Goal: Task Accomplishment & Management: Use online tool/utility

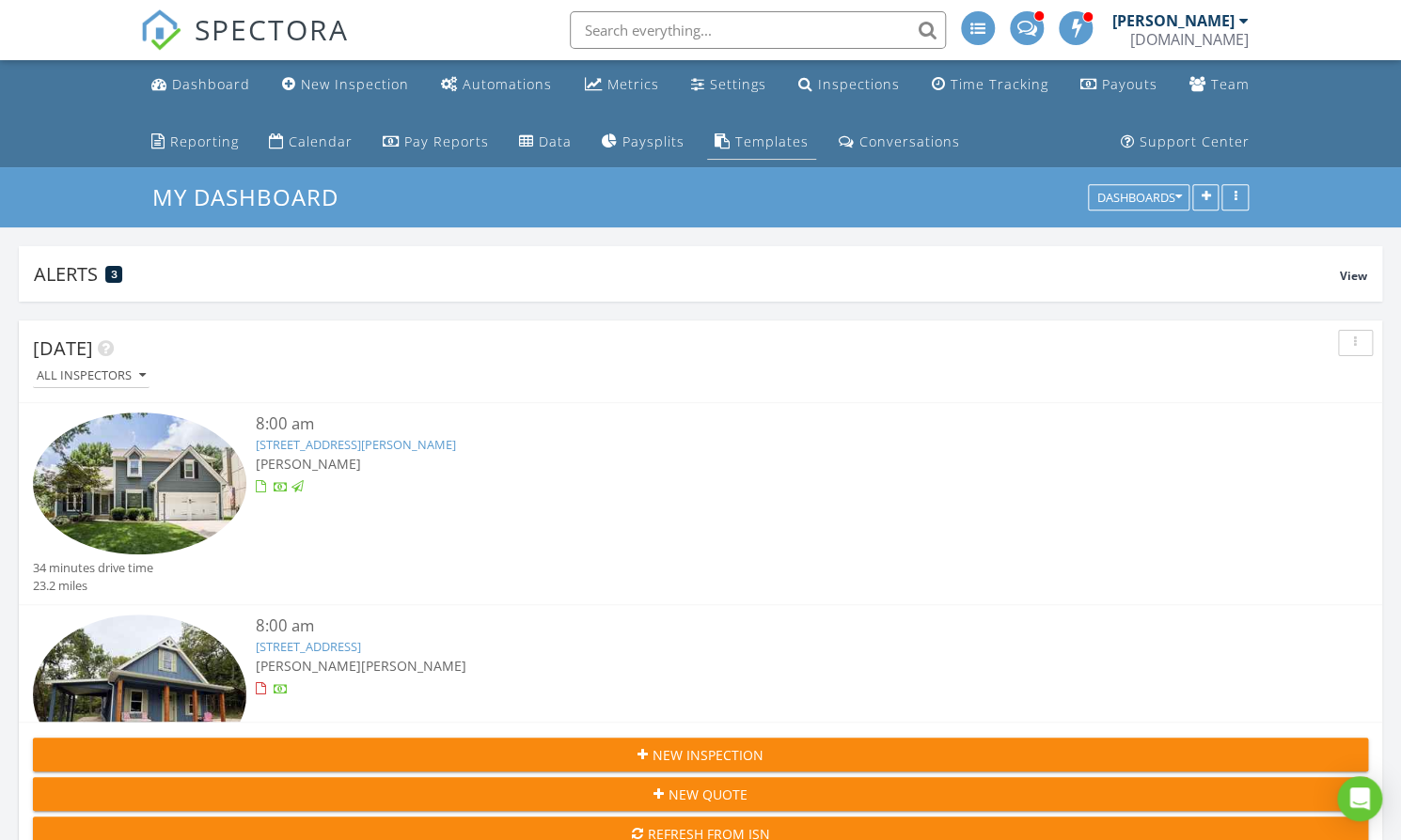
click at [524, 152] on link "Templates" at bounding box center [761, 142] width 109 height 34
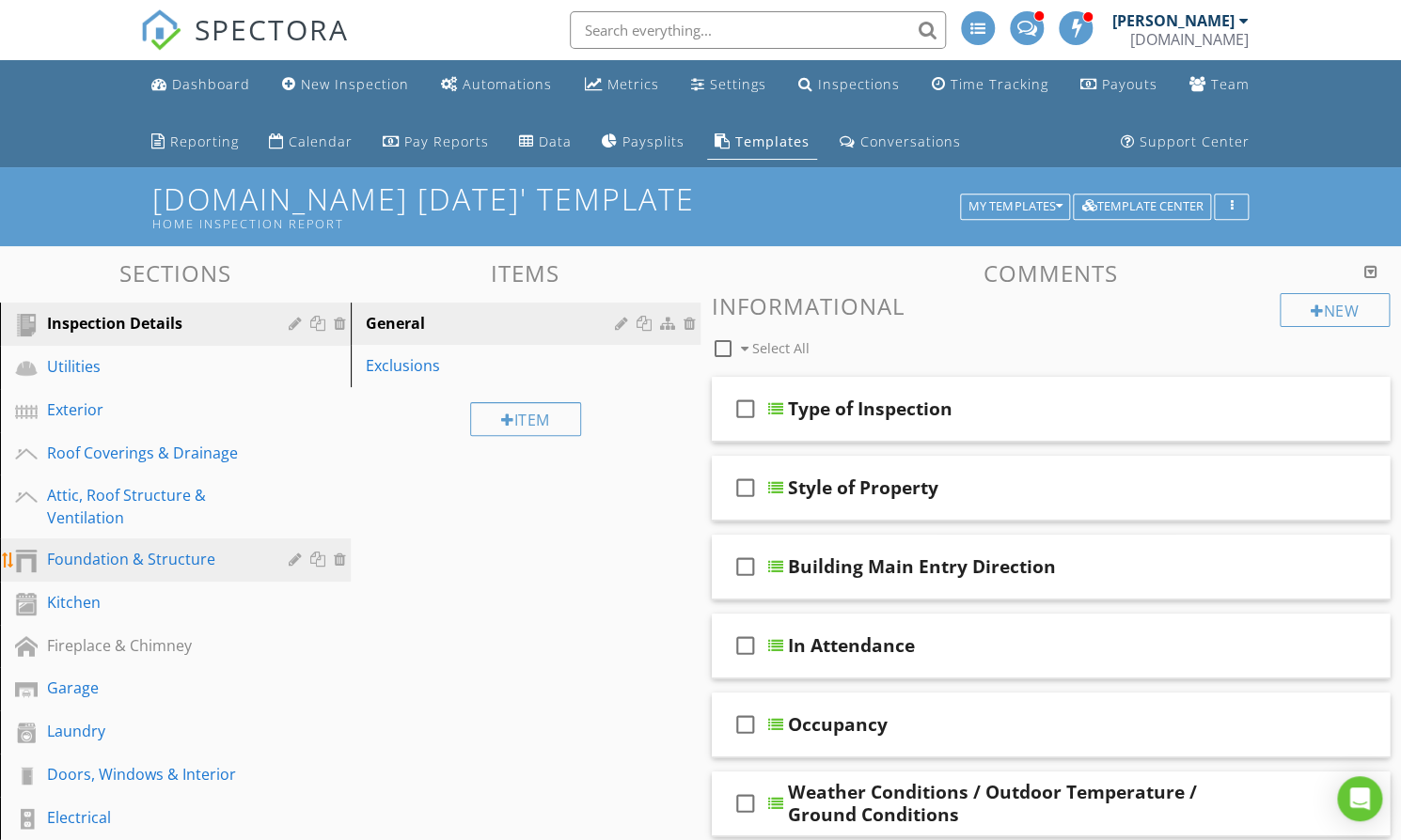
click at [187, 560] on div "Foundation & Structure" at bounding box center [154, 559] width 215 height 23
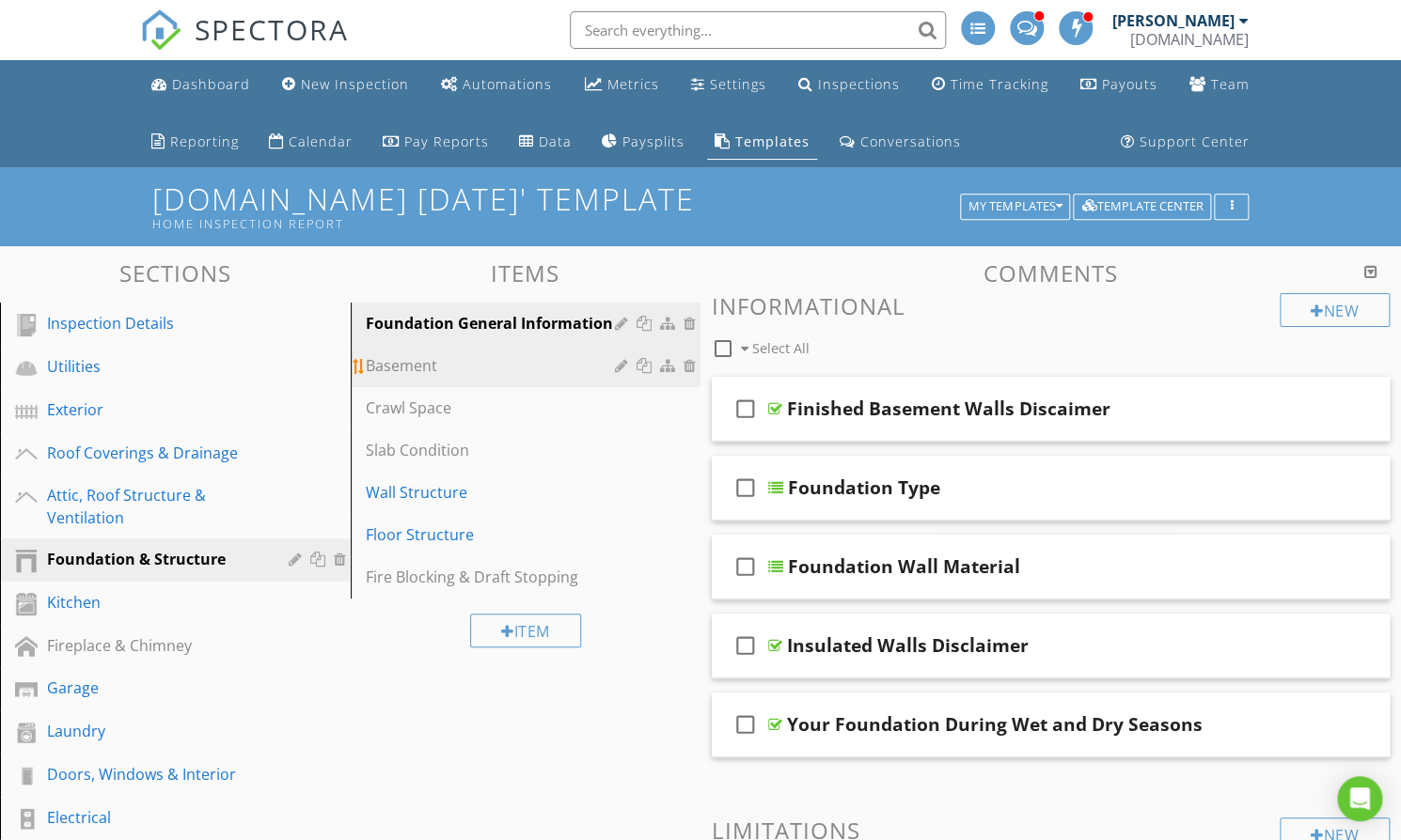
click at [418, 367] on div "Basement" at bounding box center [493, 366] width 256 height 23
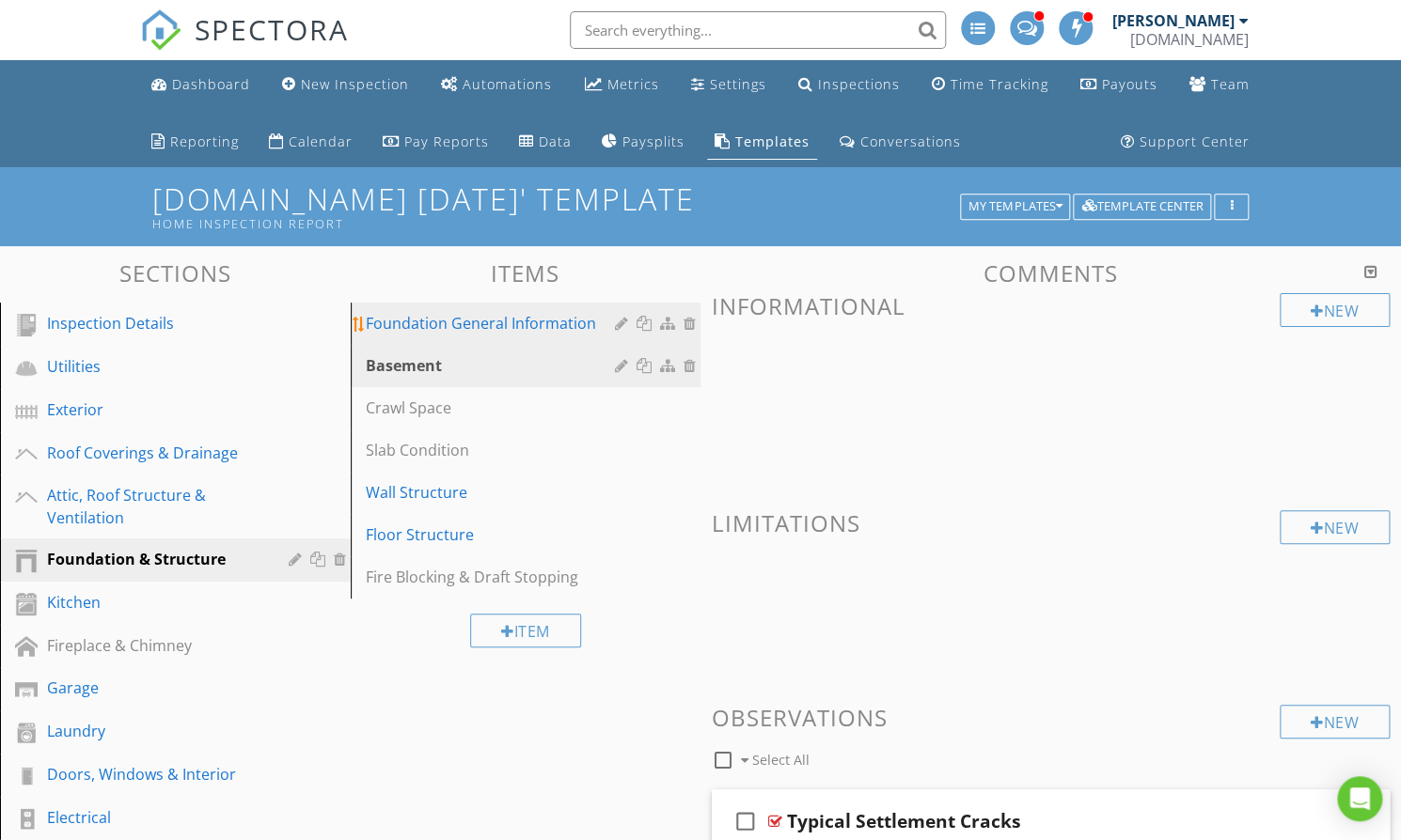
click at [463, 316] on div "Foundation General Information" at bounding box center [493, 322] width 256 height 23
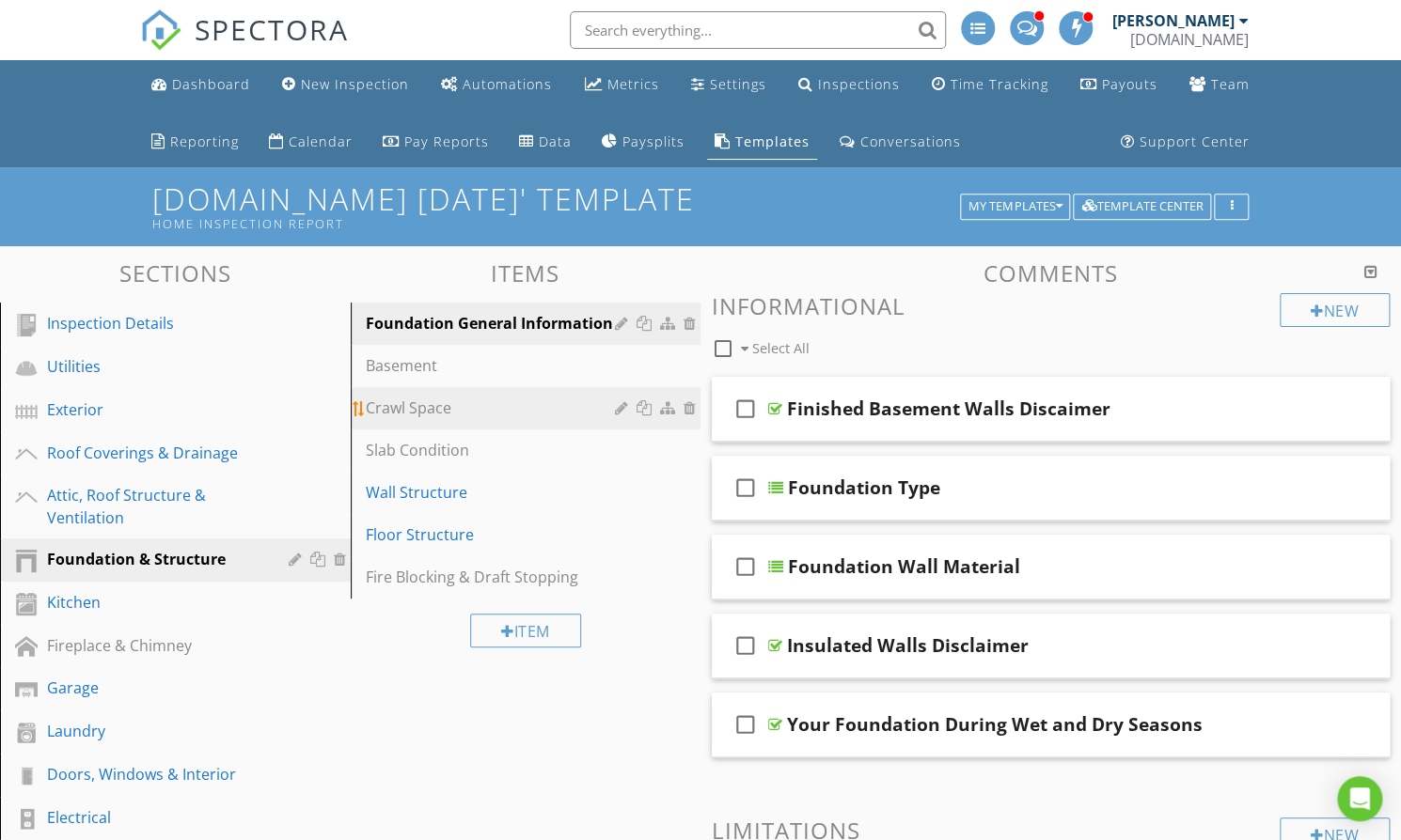
click at [409, 416] on div "Crawl Space" at bounding box center [493, 408] width 256 height 23
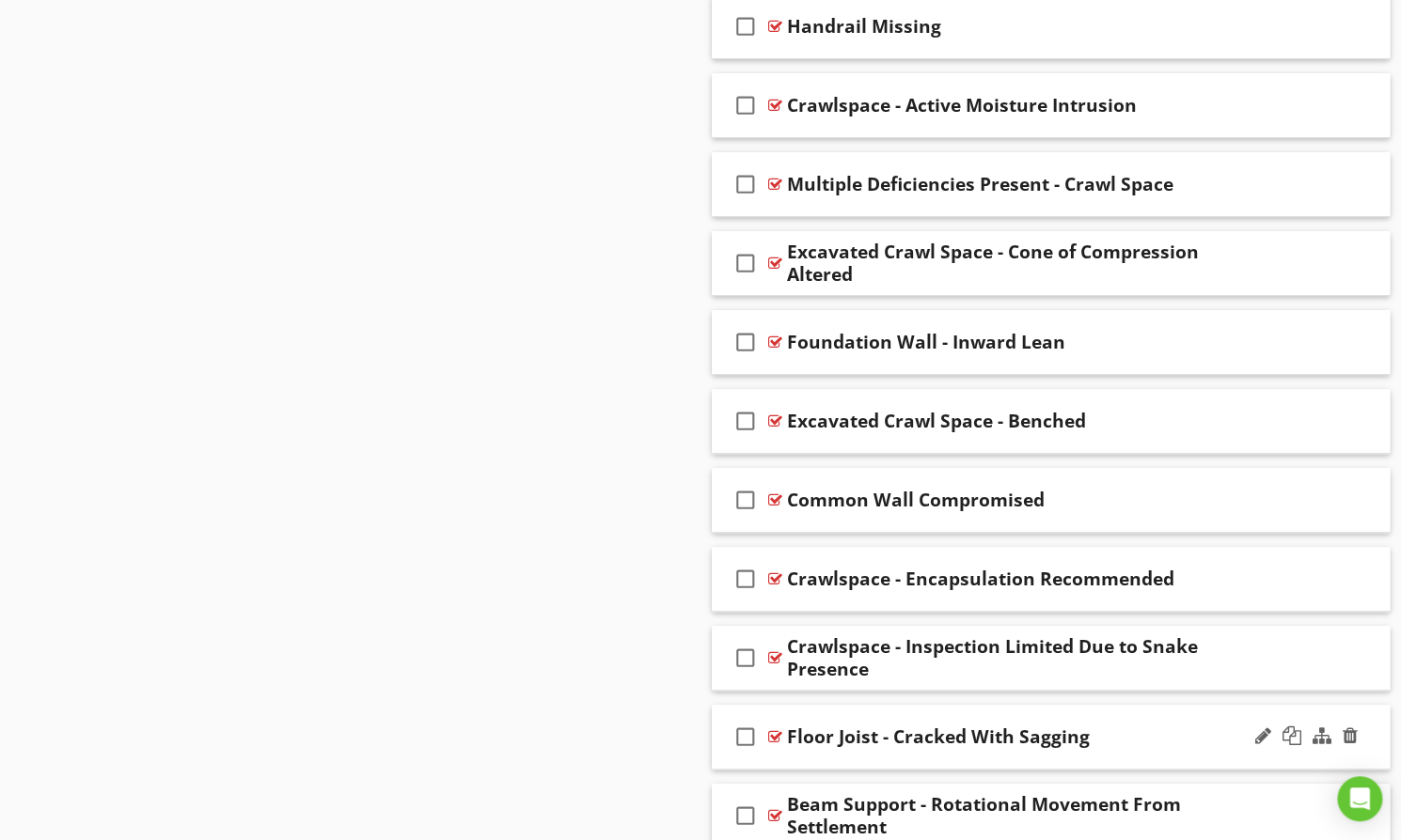
scroll to position [3226, 0]
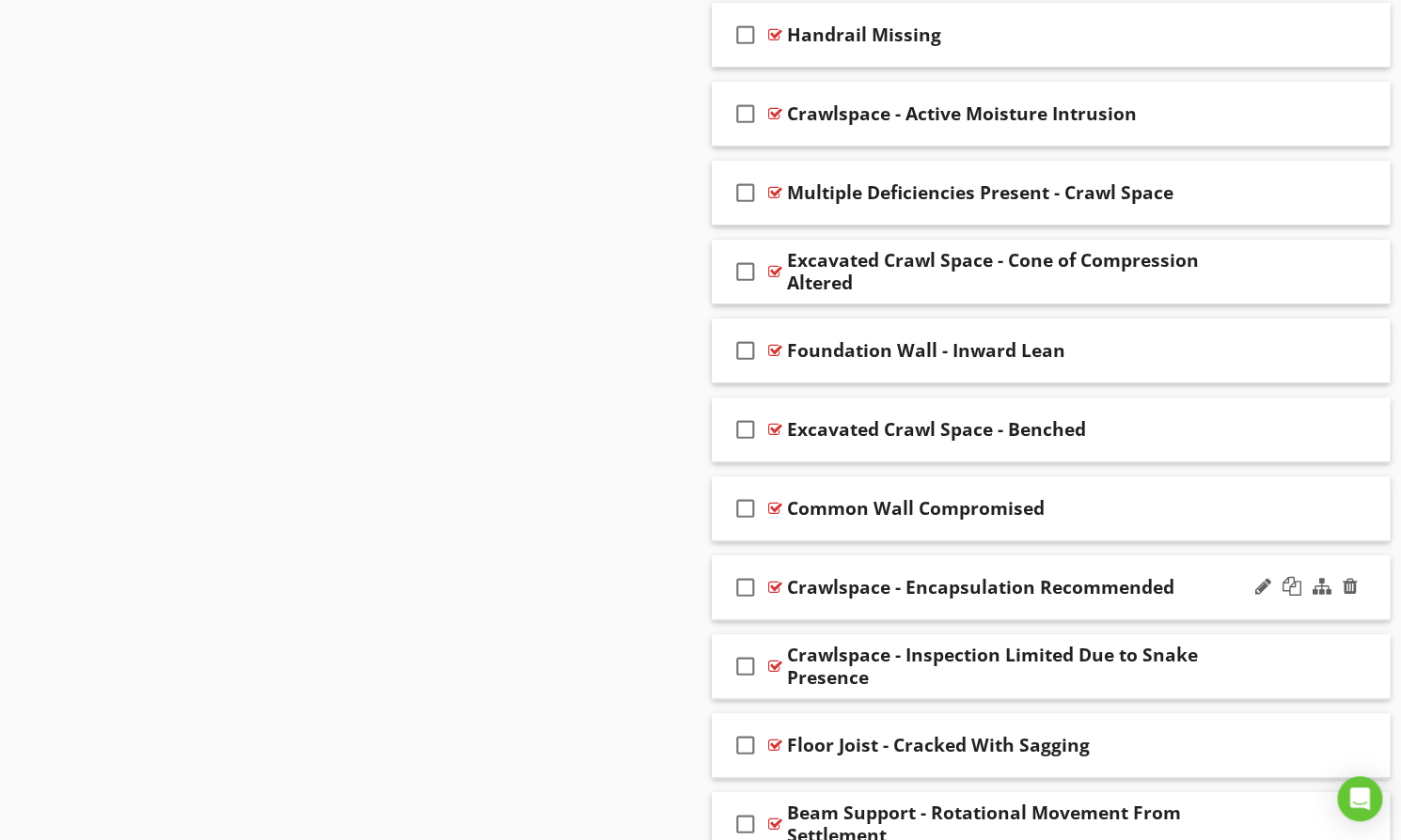
click at [792, 582] on div "Crawlspace - Encapsulation Recommended" at bounding box center [980, 587] width 387 height 23
click at [768, 580] on div at bounding box center [775, 587] width 14 height 15
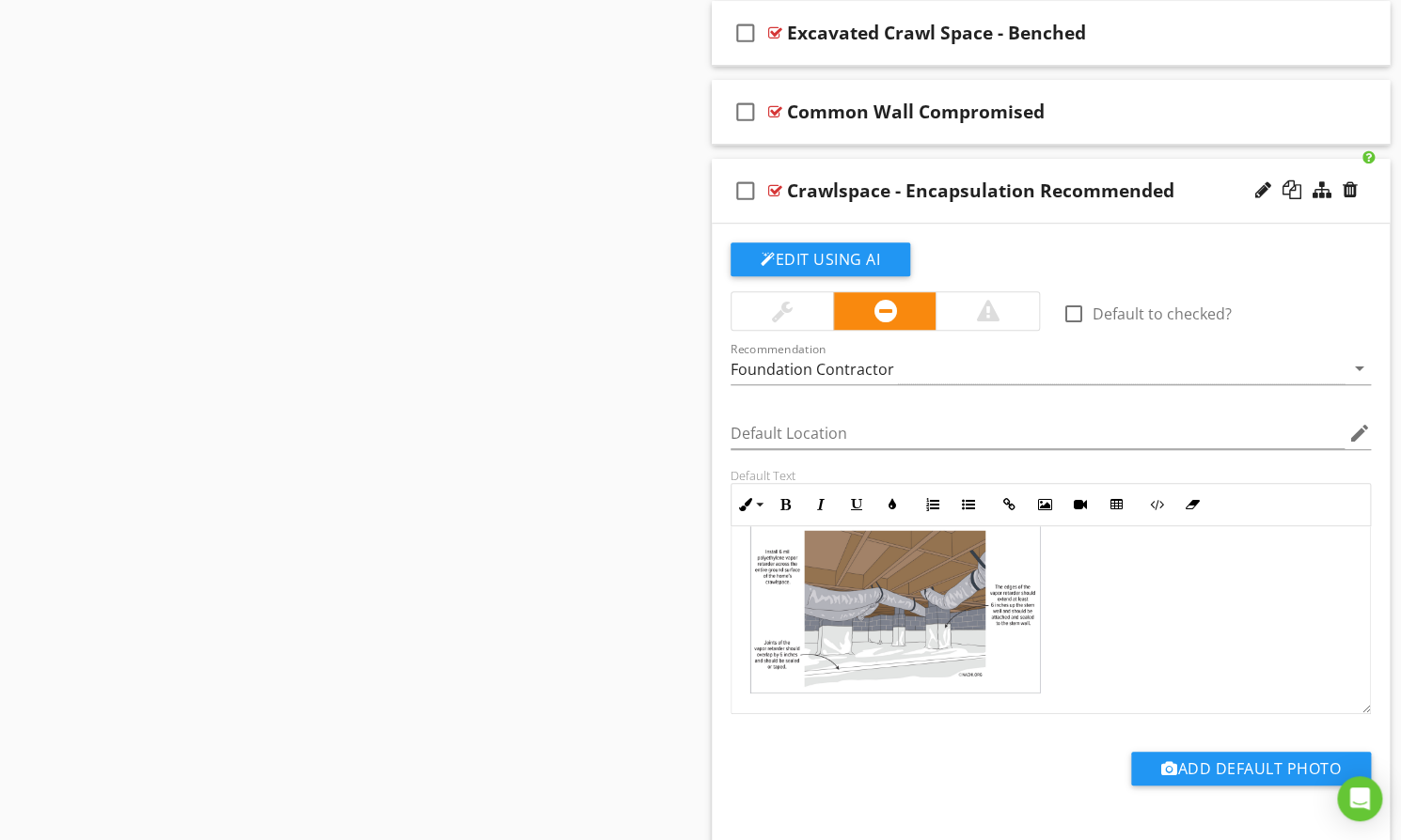
scroll to position [287, 0]
click at [1293, 180] on div at bounding box center [1291, 189] width 19 height 19
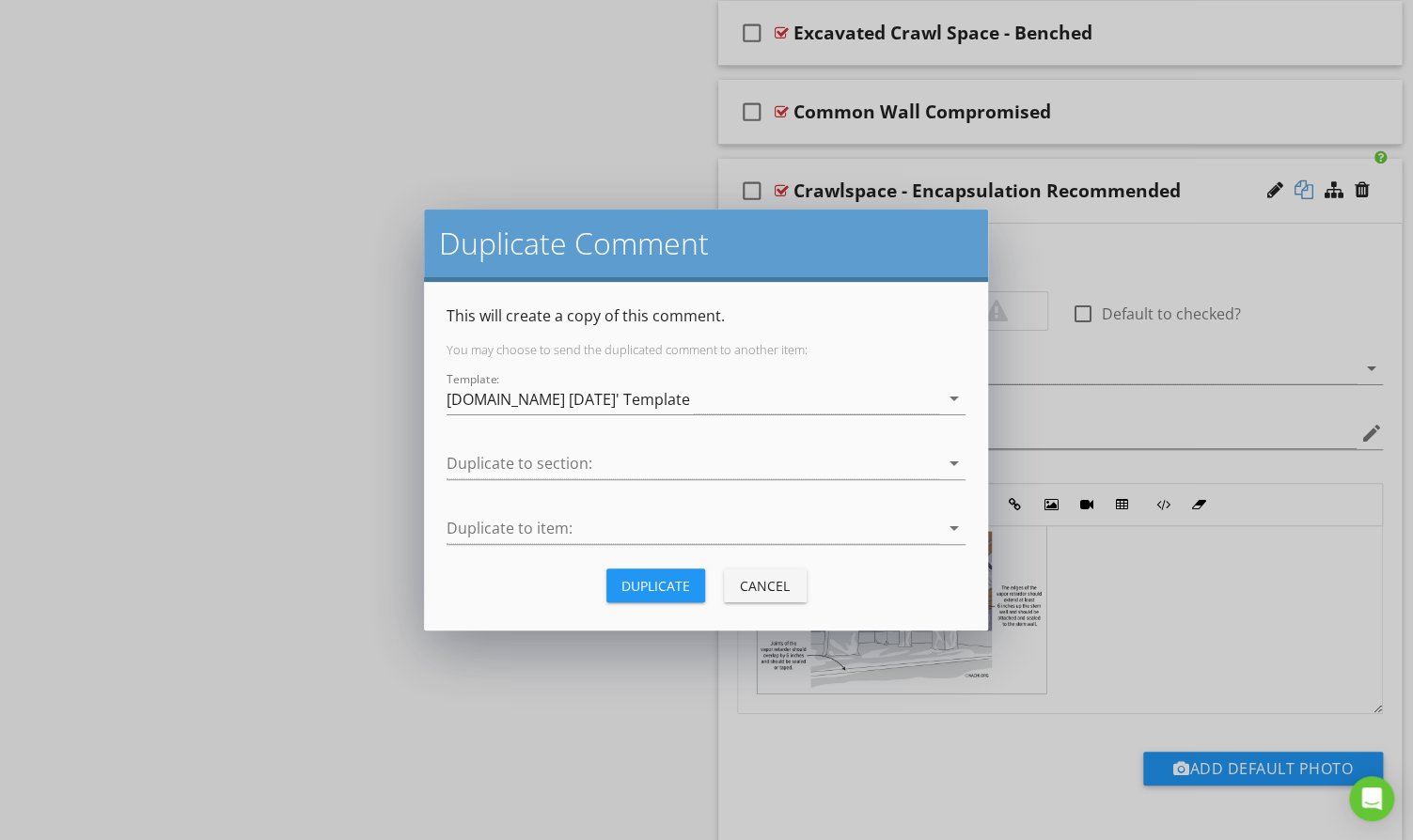
type textarea "<p>We recommend all crawlspaces be encapsulated. This involves sealing the vent…"
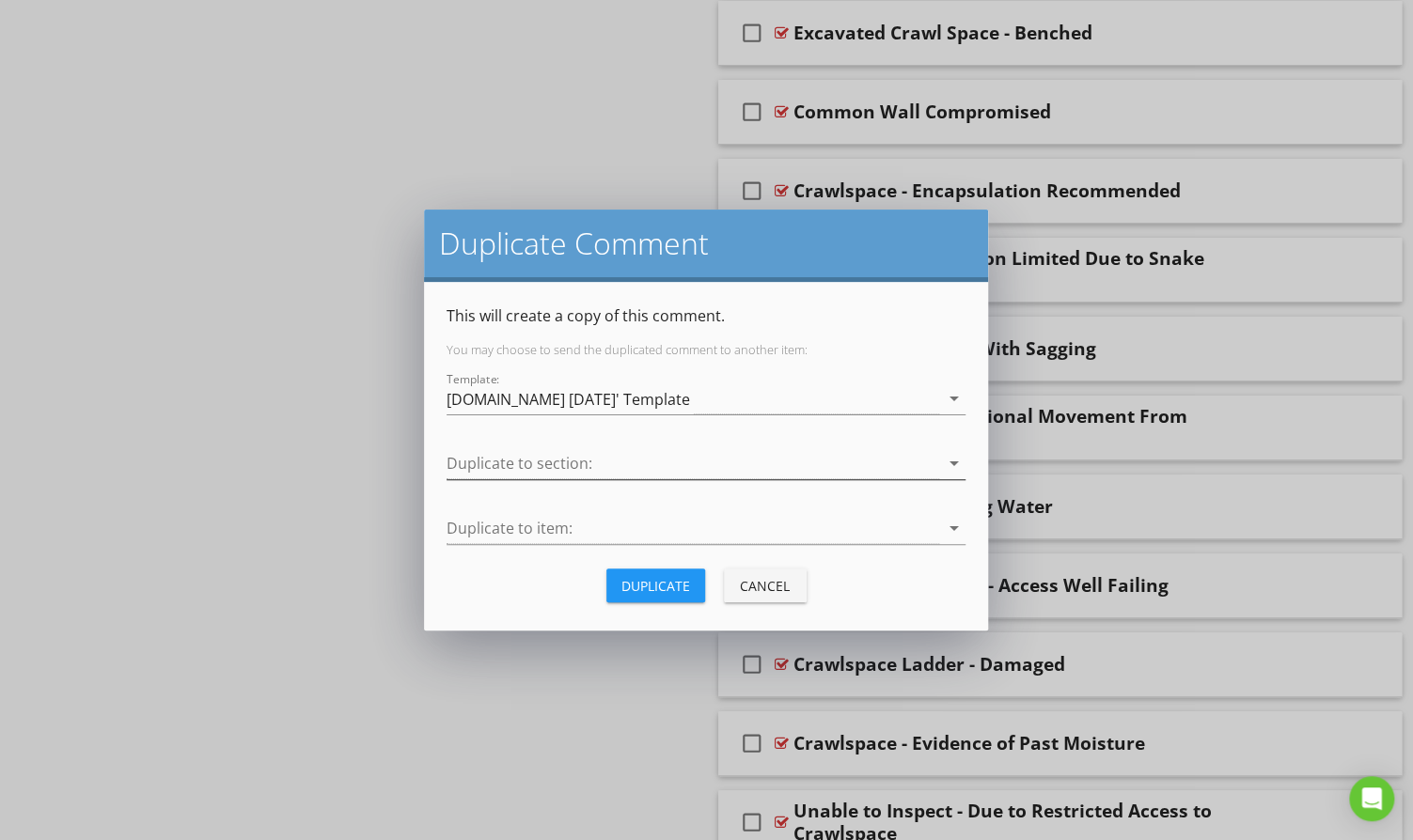
click at [621, 469] on div at bounding box center [692, 464] width 492 height 31
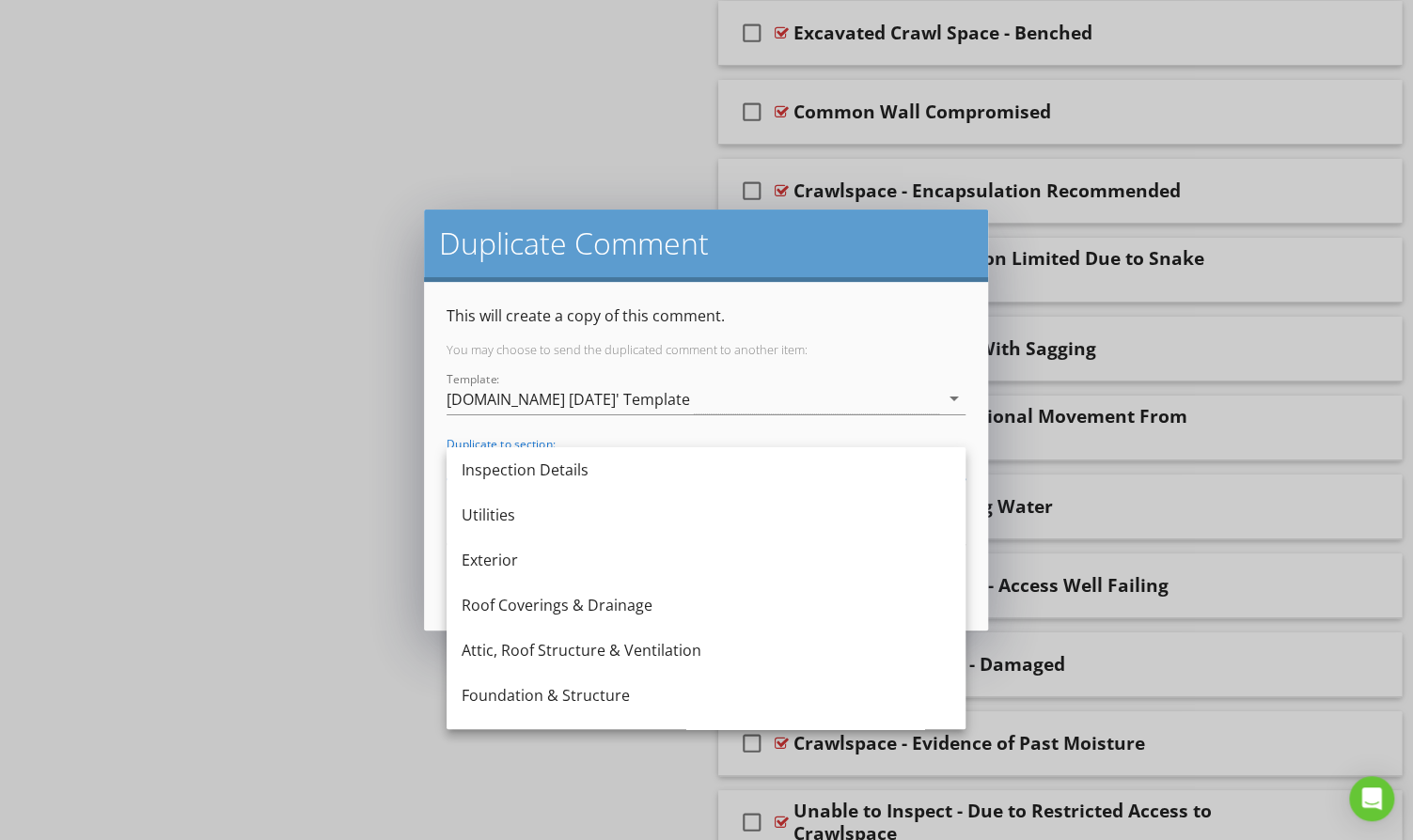
click at [934, 307] on p "This will create a copy of this comment." at bounding box center [705, 316] width 519 height 23
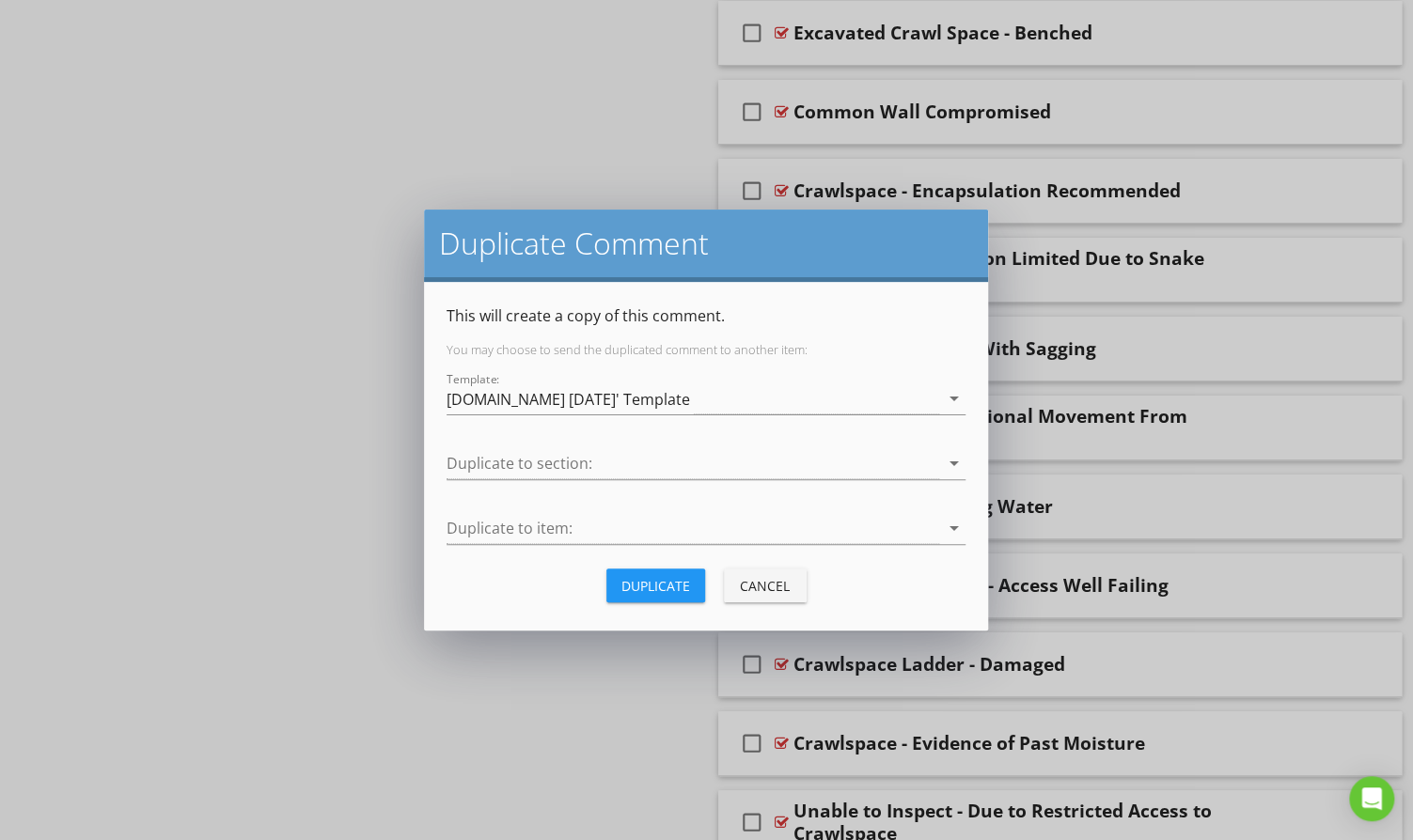
click at [777, 594] on div "Cancel" at bounding box center [766, 586] width 53 height 20
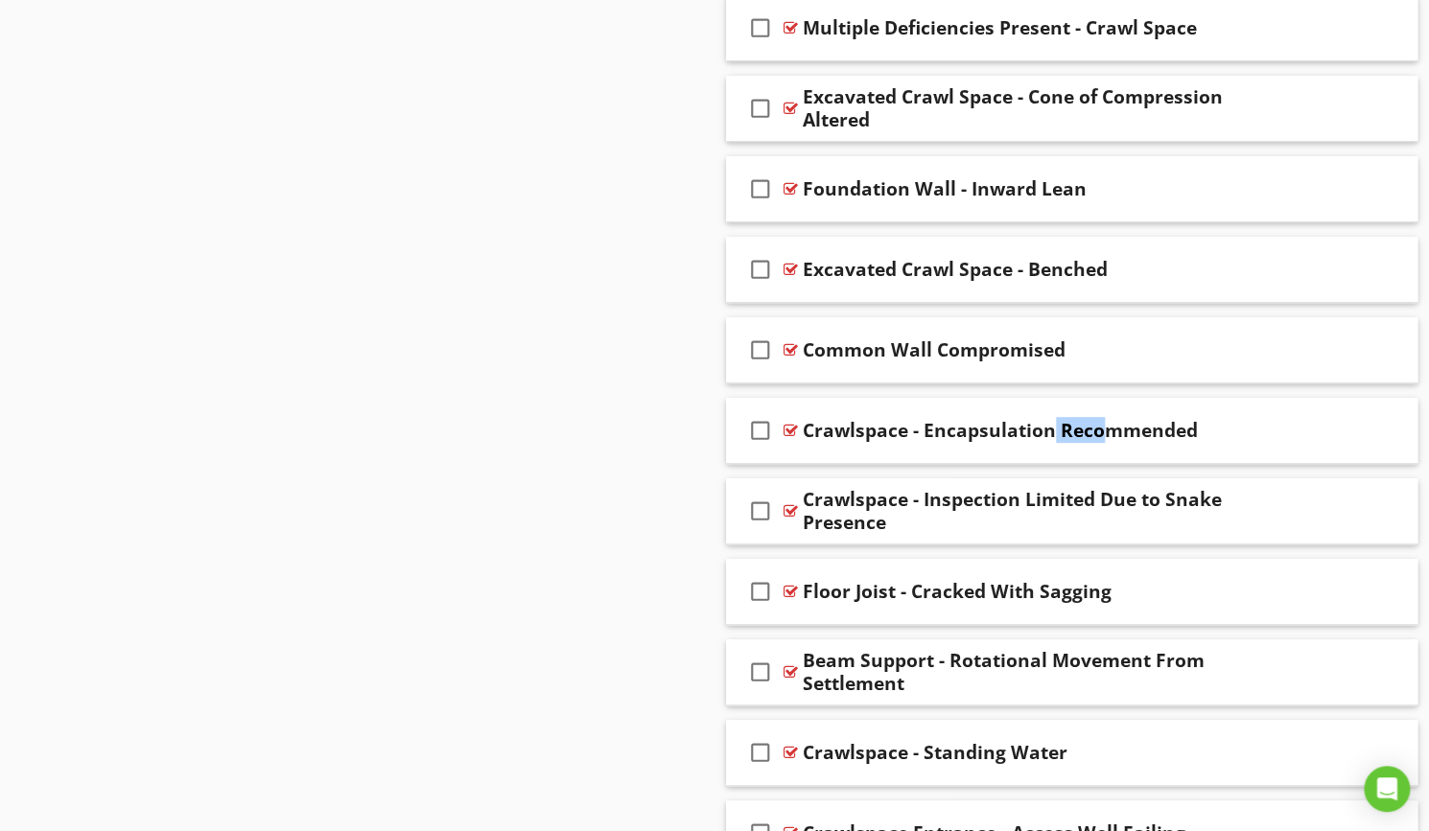
scroll to position [1052, 0]
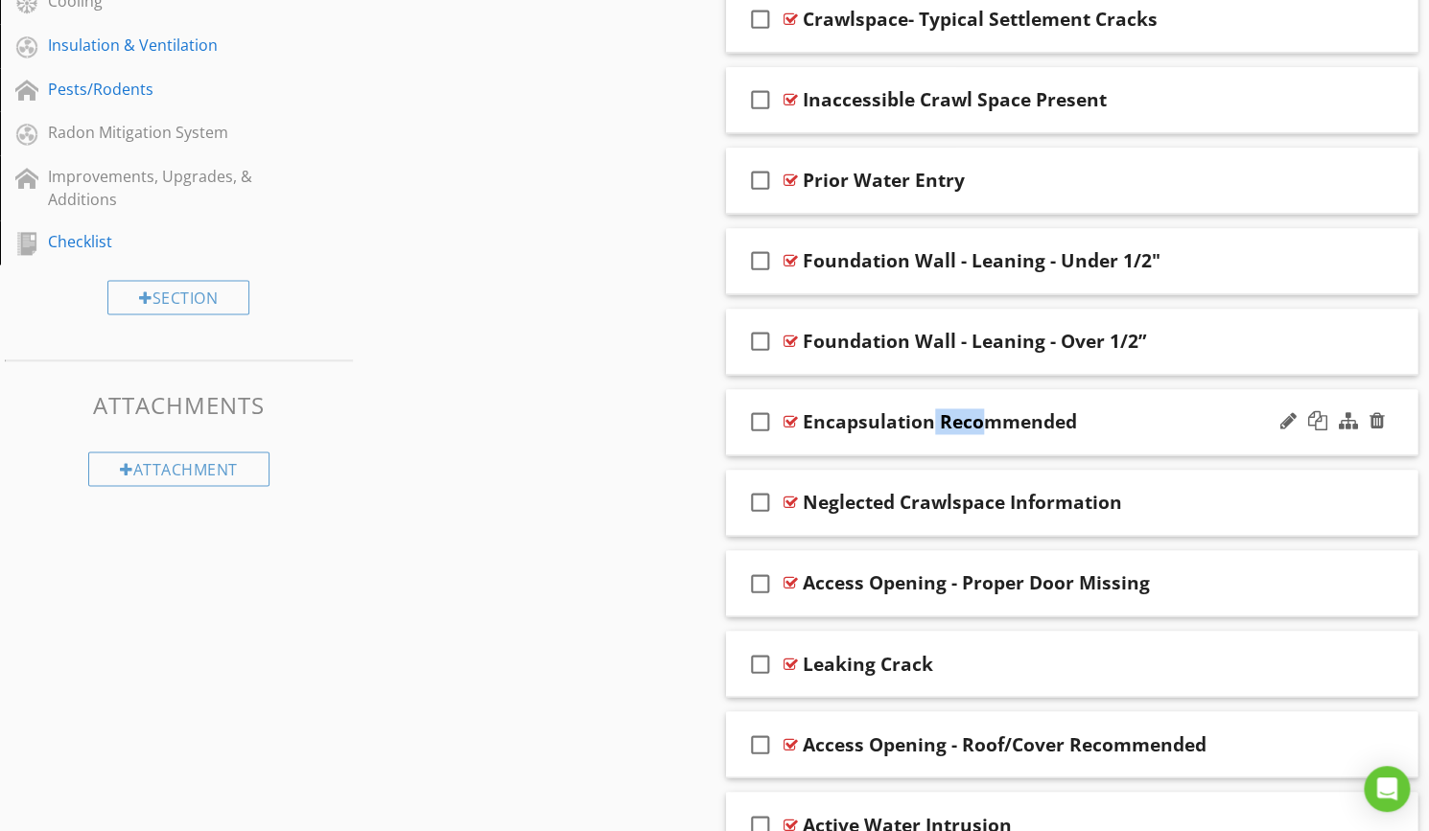
click at [914, 416] on div "Encapsulation Recommended" at bounding box center [940, 421] width 274 height 23
click at [791, 414] on div at bounding box center [790, 421] width 14 height 15
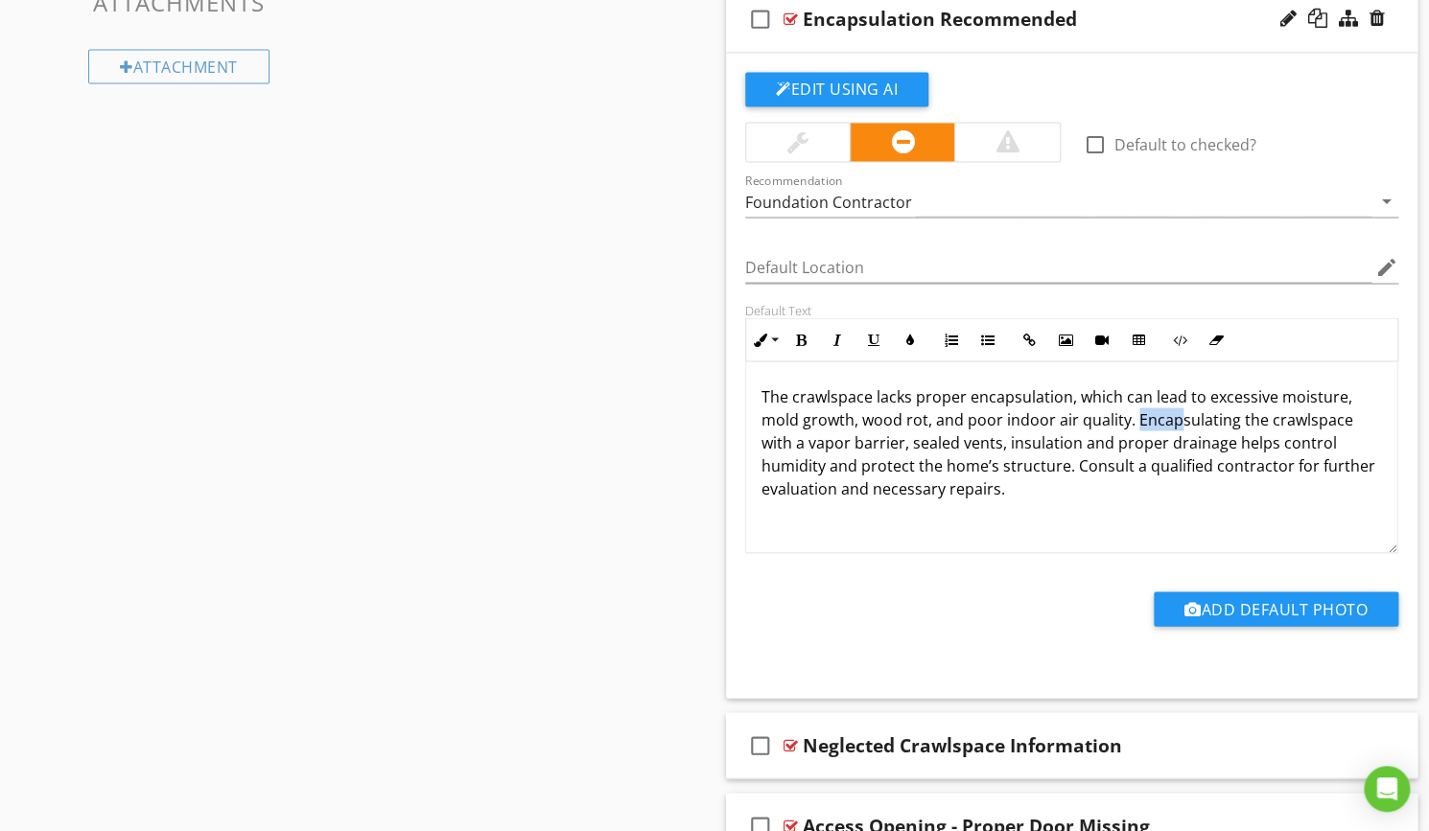
scroll to position [4103, 0]
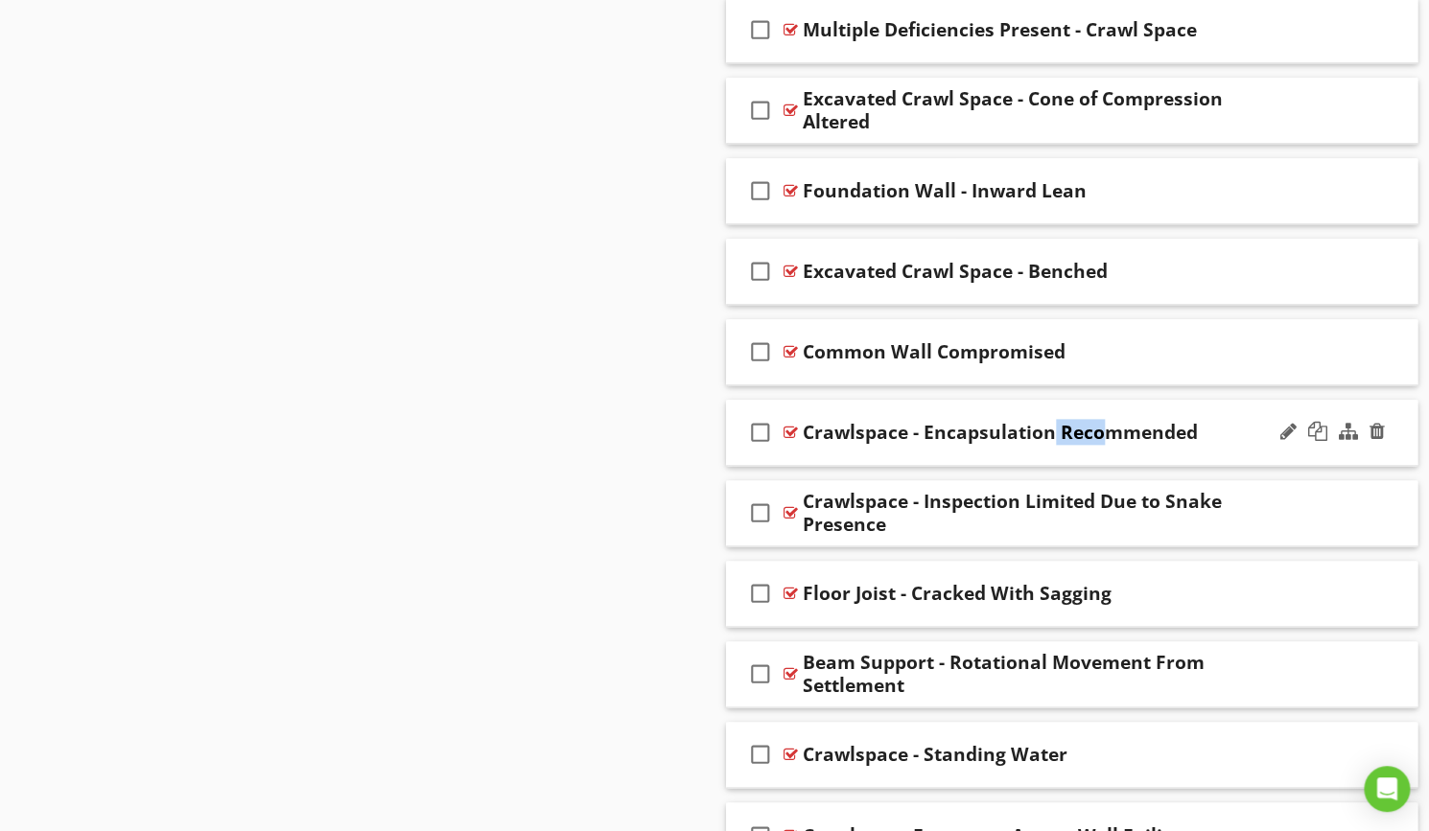
click at [792, 425] on div at bounding box center [790, 432] width 14 height 15
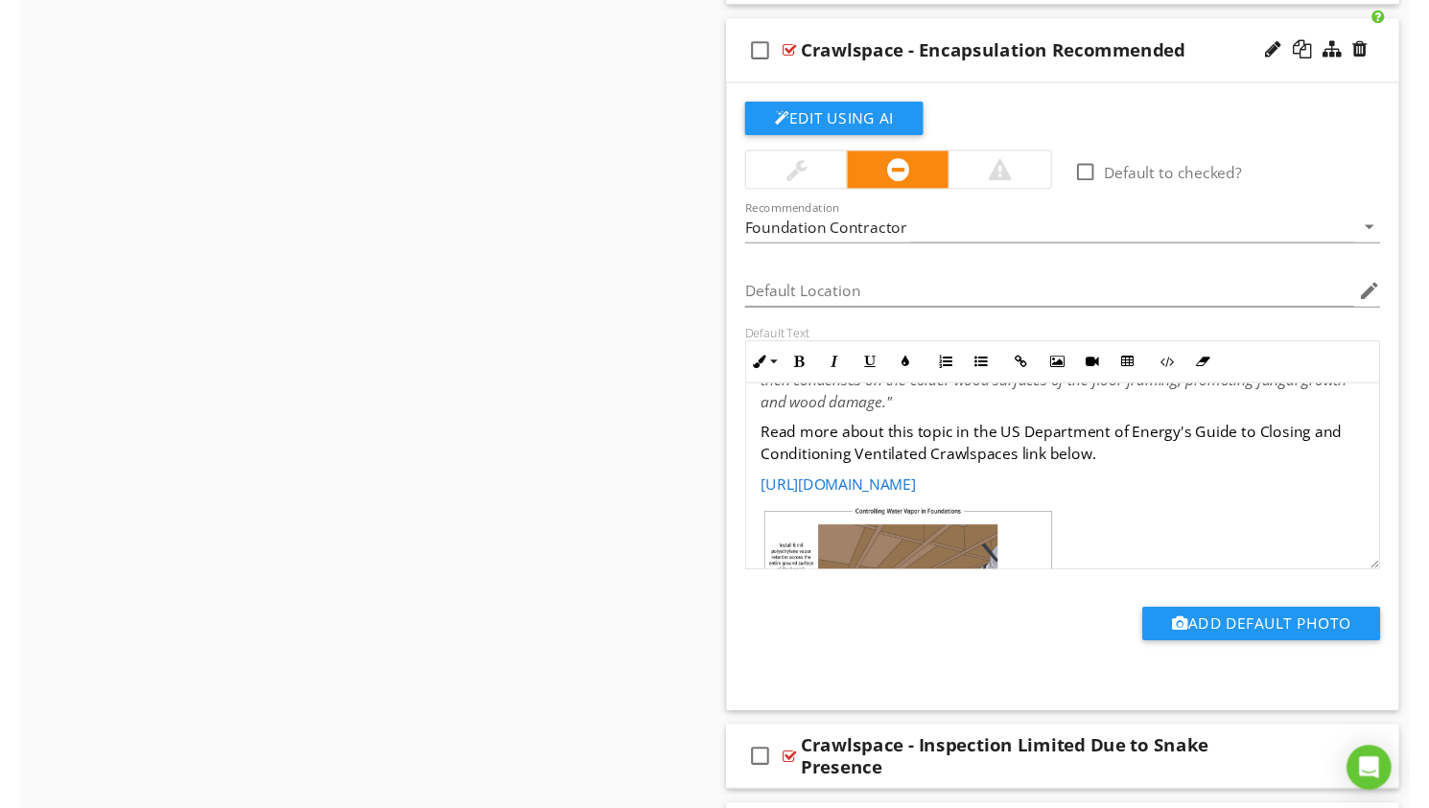
scroll to position [175, 0]
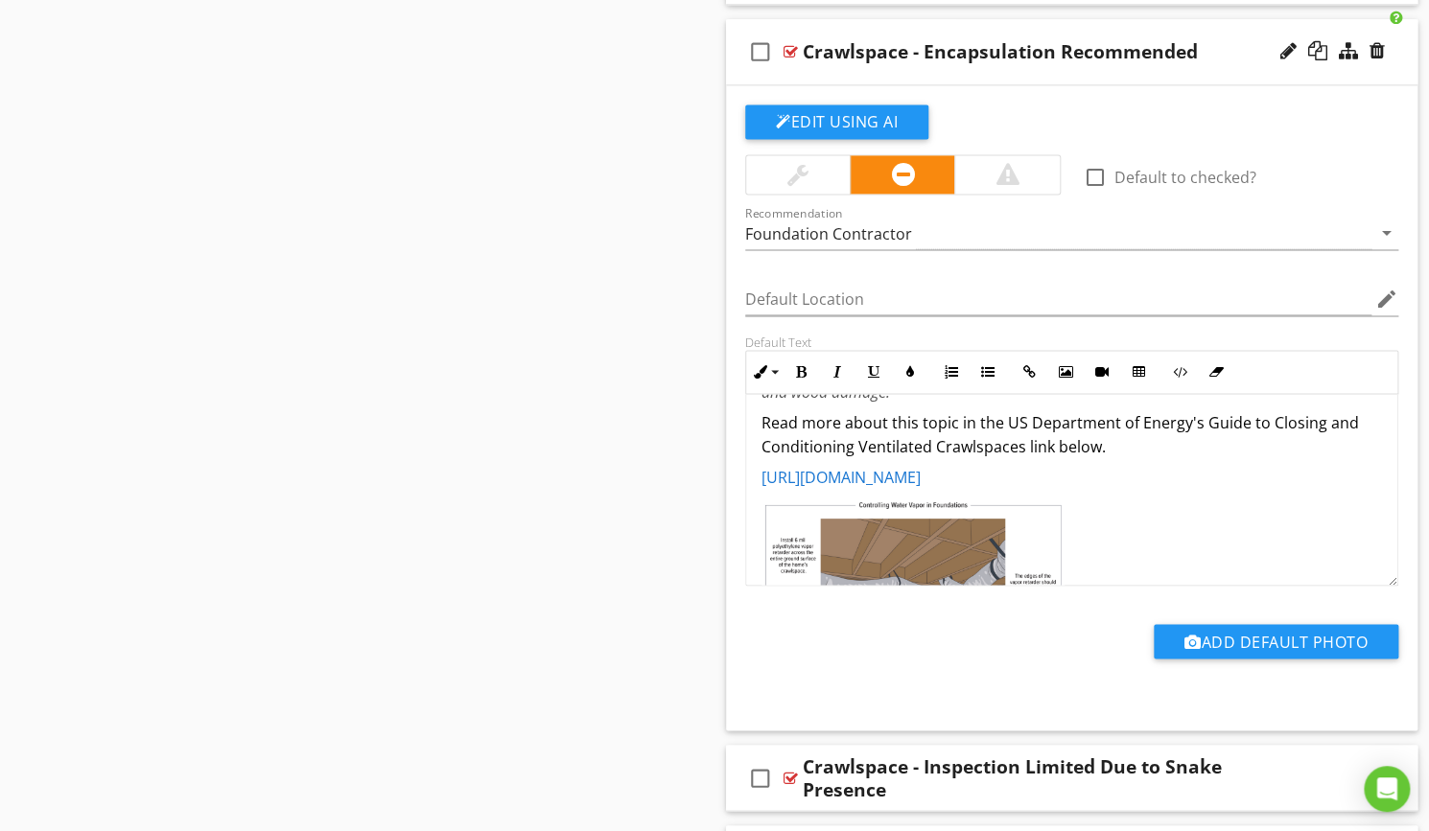
drag, startPoint x: 760, startPoint y: 411, endPoint x: 1194, endPoint y: 473, distance: 437.8
click at [1194, 473] on div "We recommend all crawlspaces be encapsulated. This involves sealing the vents, …" at bounding box center [1071, 464] width 651 height 488
copy div "We recommend all crawlspaces be encapsulated. This involves sealing the vents, …"
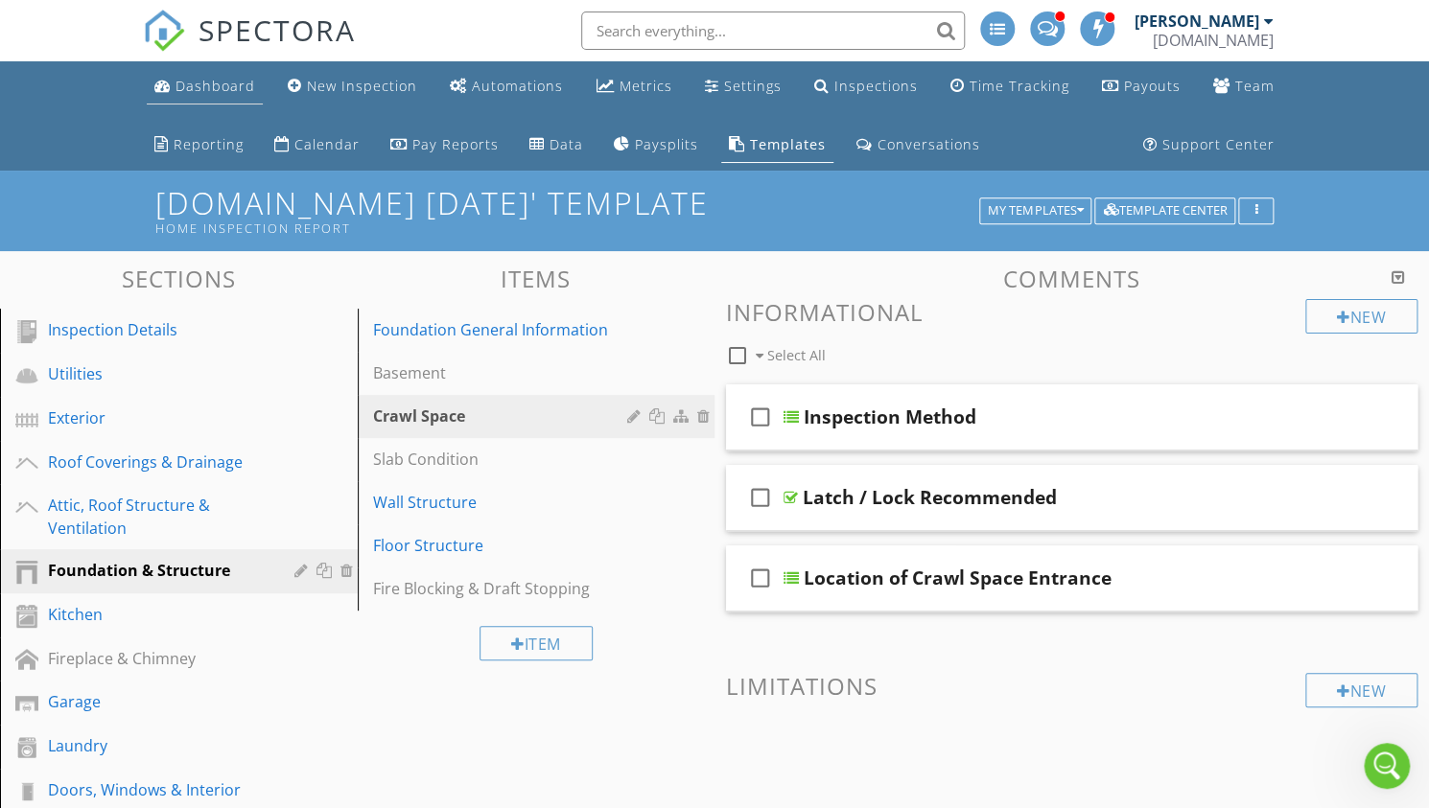
scroll to position [0, 0]
click at [199, 88] on div "Dashboard" at bounding box center [215, 86] width 80 height 18
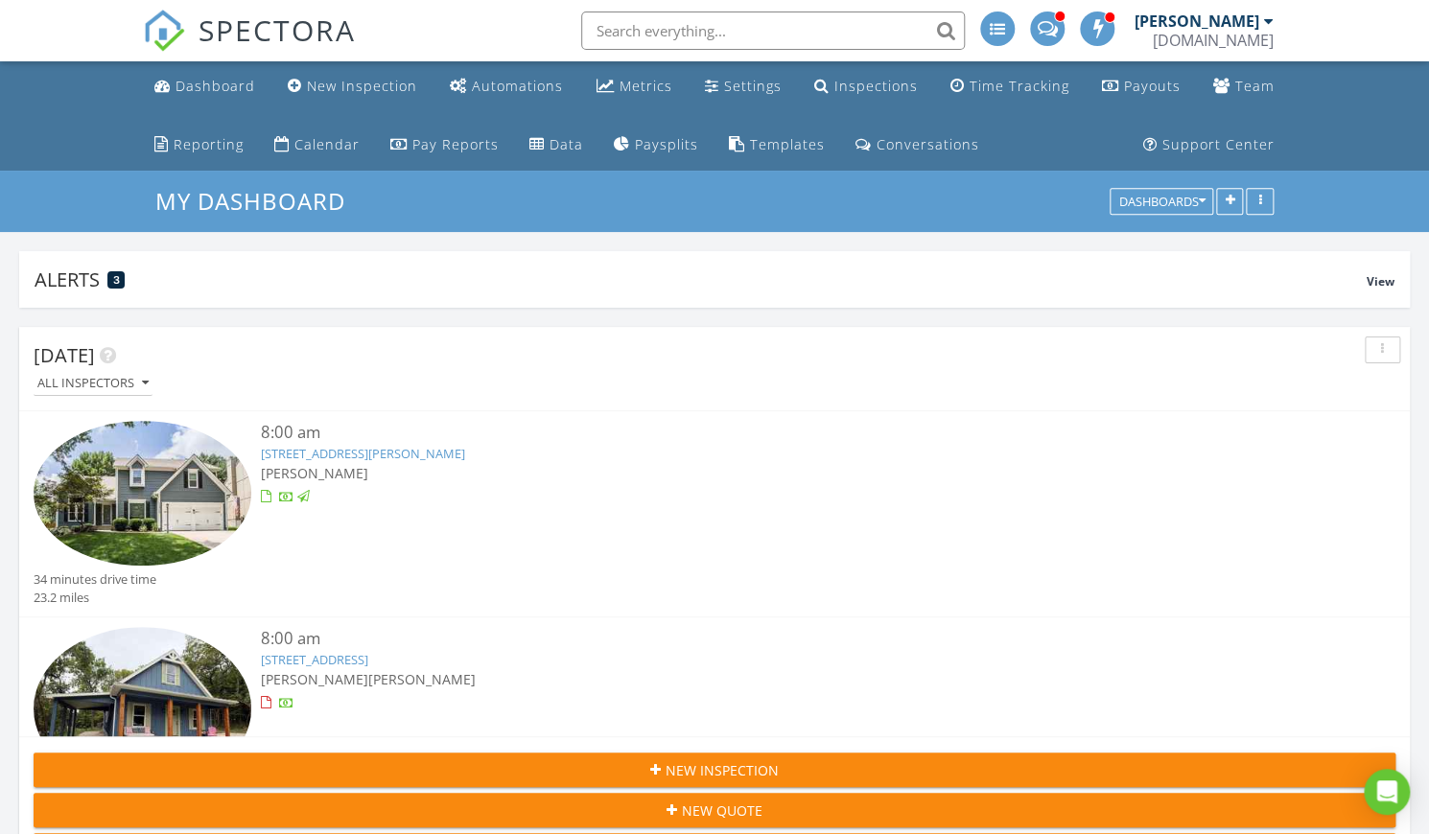
click at [338, 658] on link "[STREET_ADDRESS]" at bounding box center [314, 659] width 107 height 17
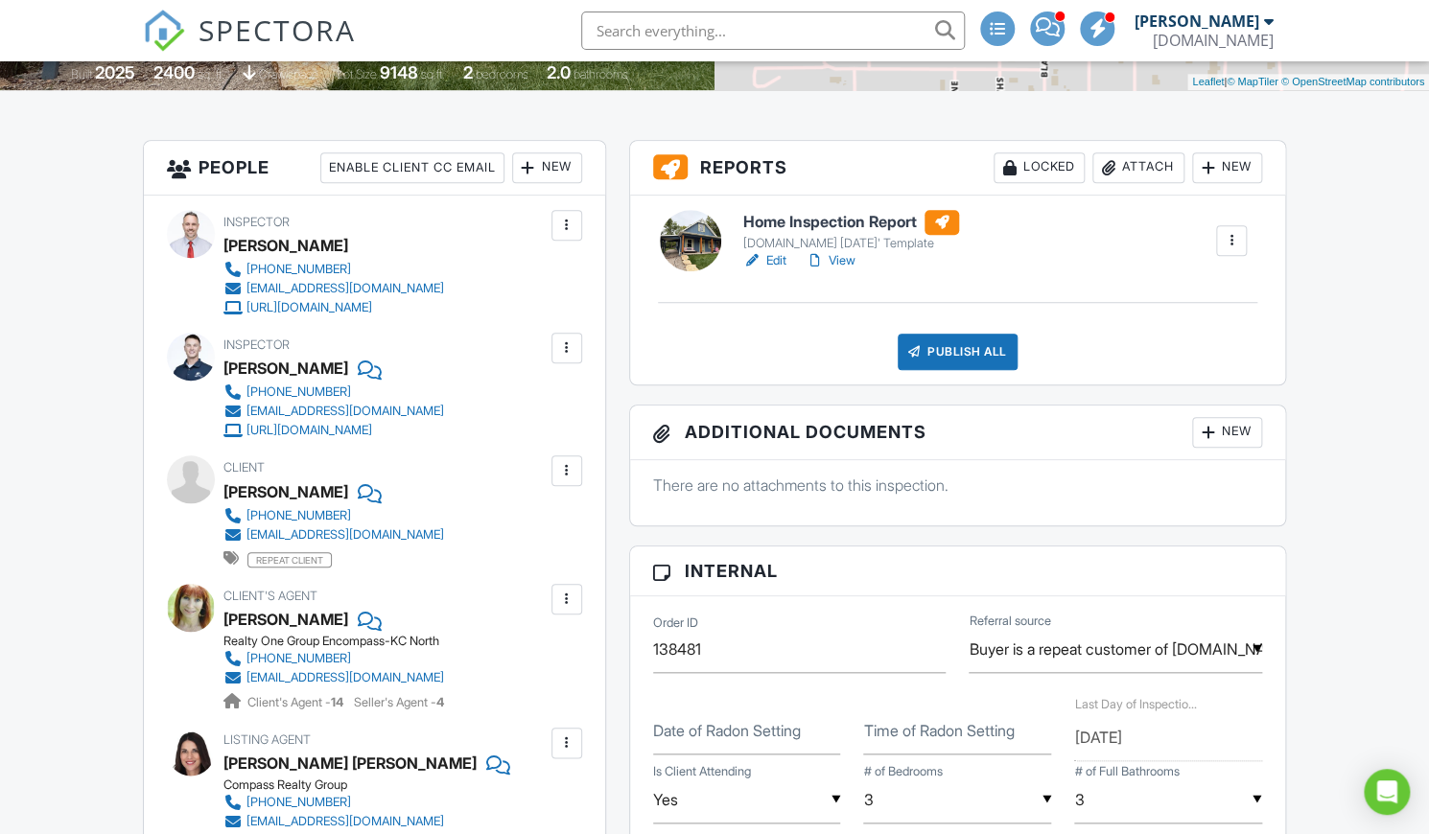
scroll to position [482, 0]
click at [850, 219] on h6 "Home Inspection Report" at bounding box center [851, 221] width 216 height 25
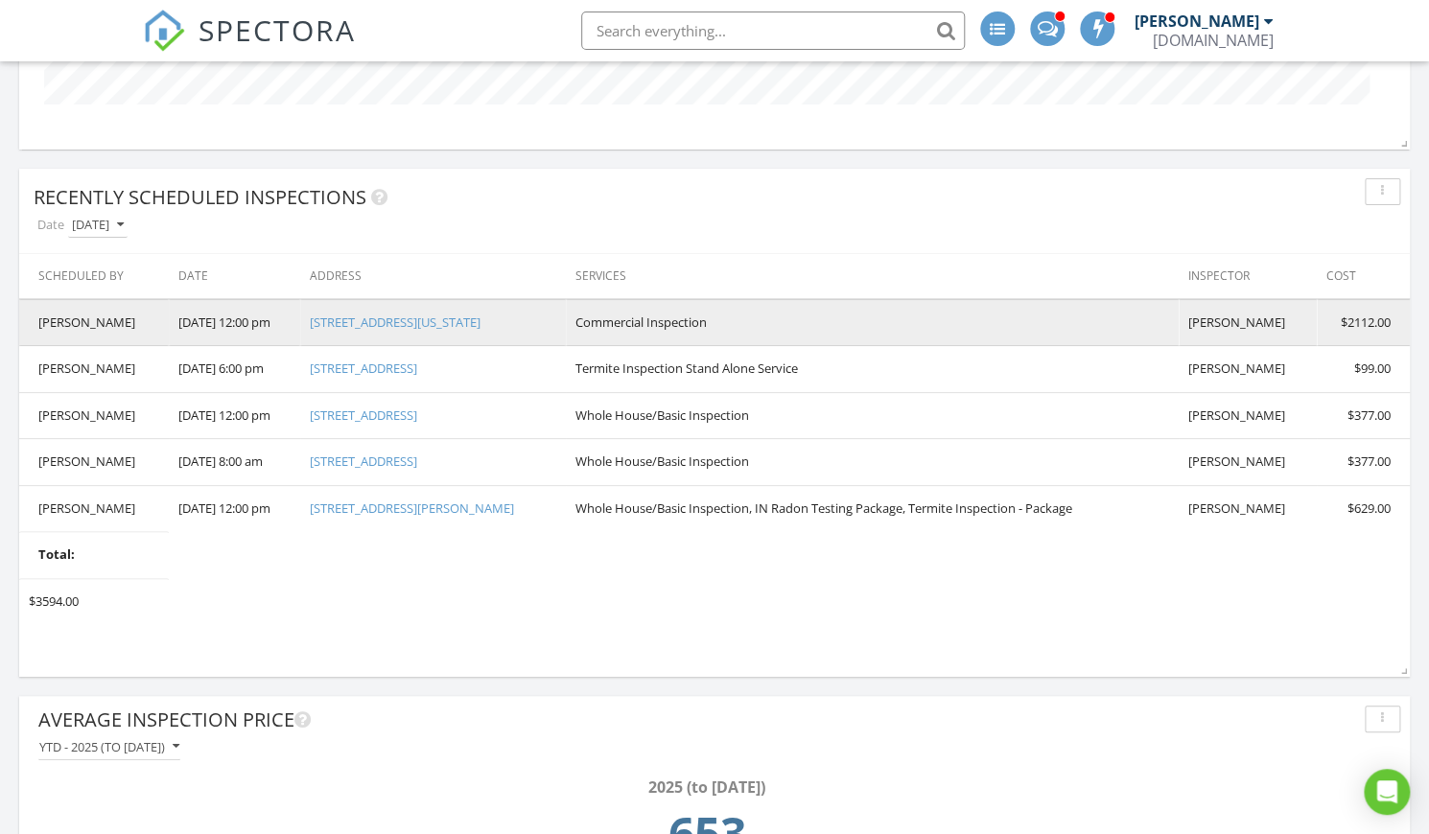
scroll to position [3305, 0]
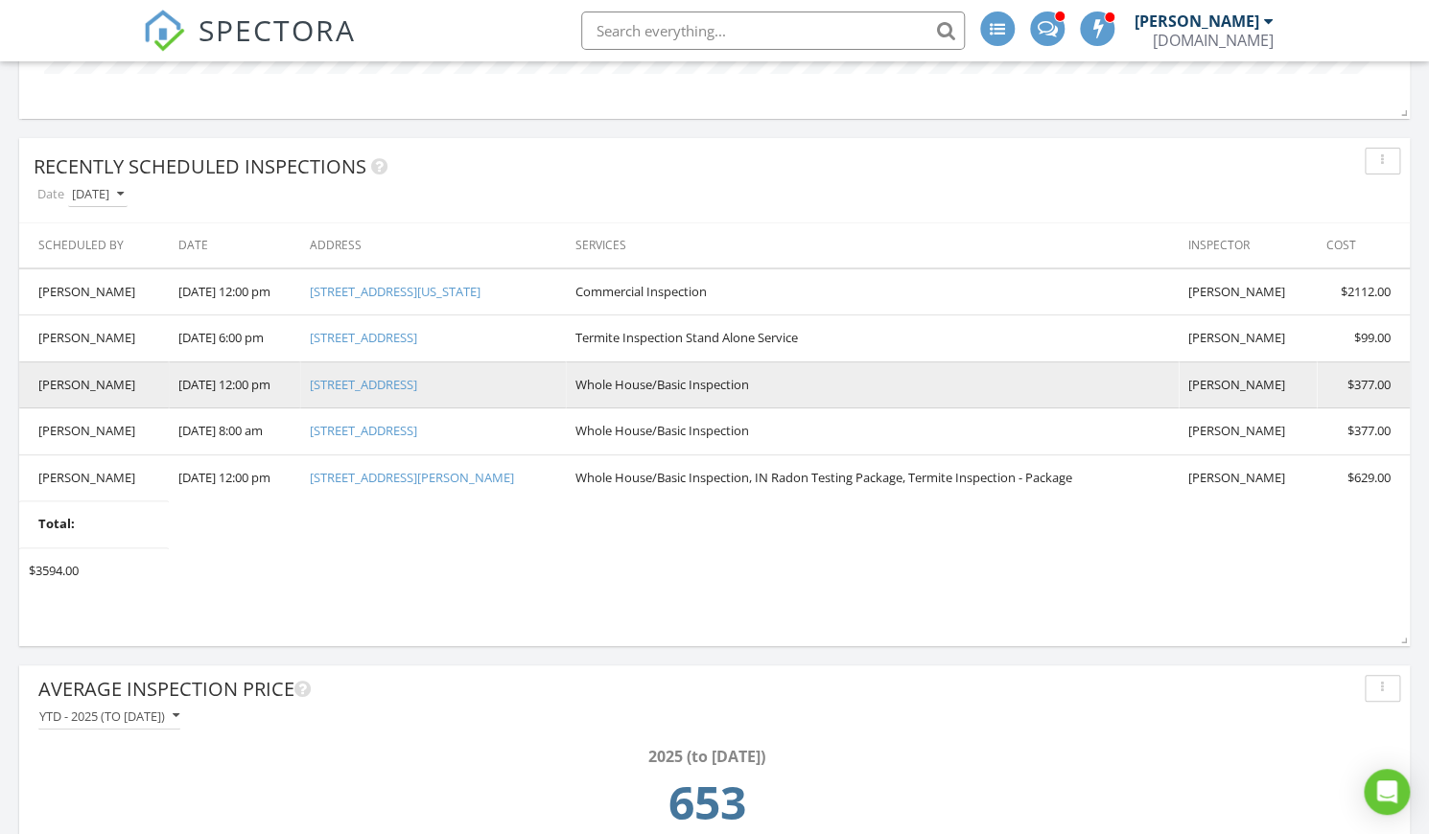
click at [417, 383] on link "32 SW 650th Rd, Warrensburg, MO 64093" at bounding box center [363, 384] width 107 height 17
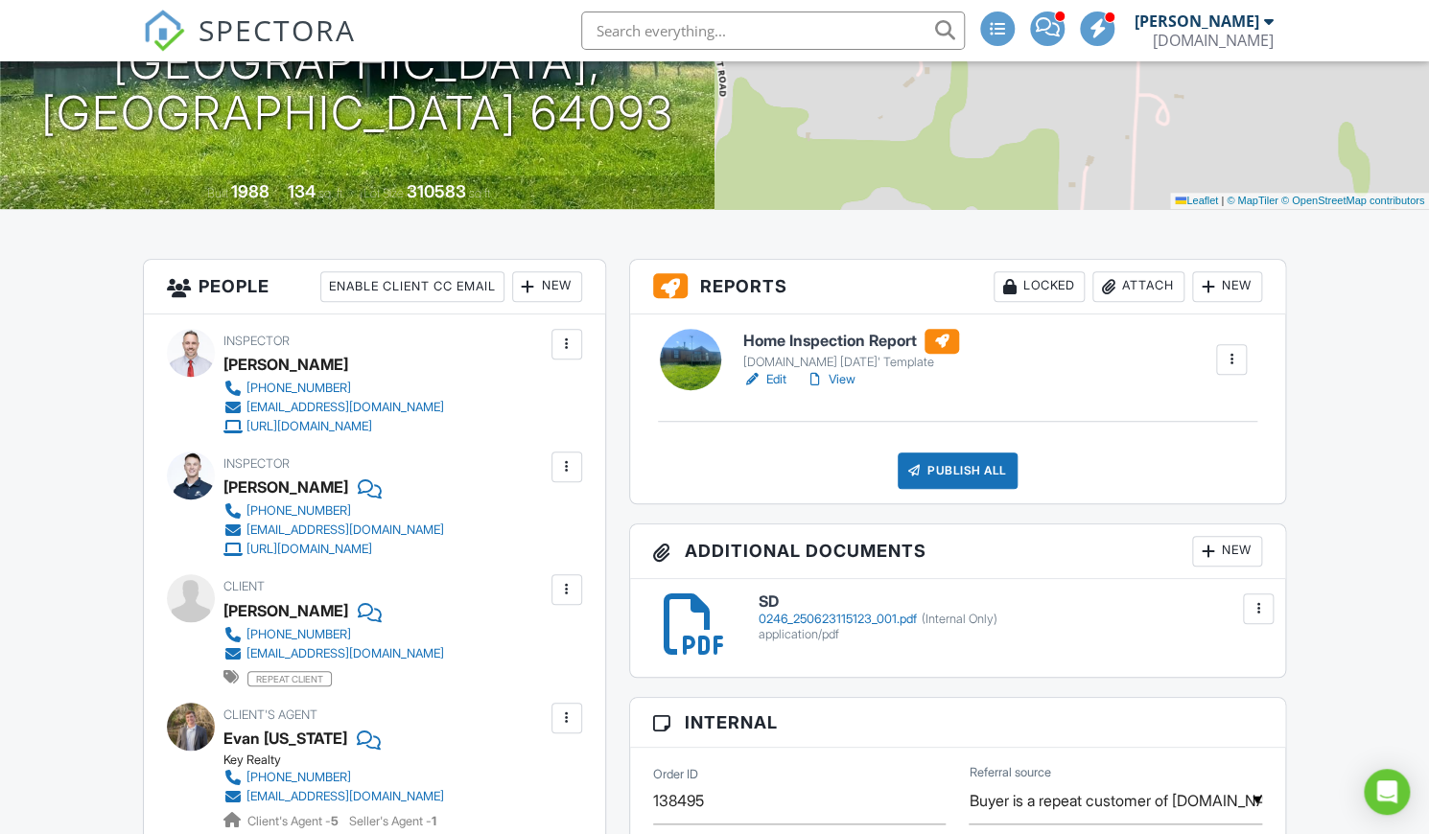
click at [861, 339] on h6 "Home Inspection Report" at bounding box center [851, 341] width 216 height 25
